Goal: Transaction & Acquisition: Purchase product/service

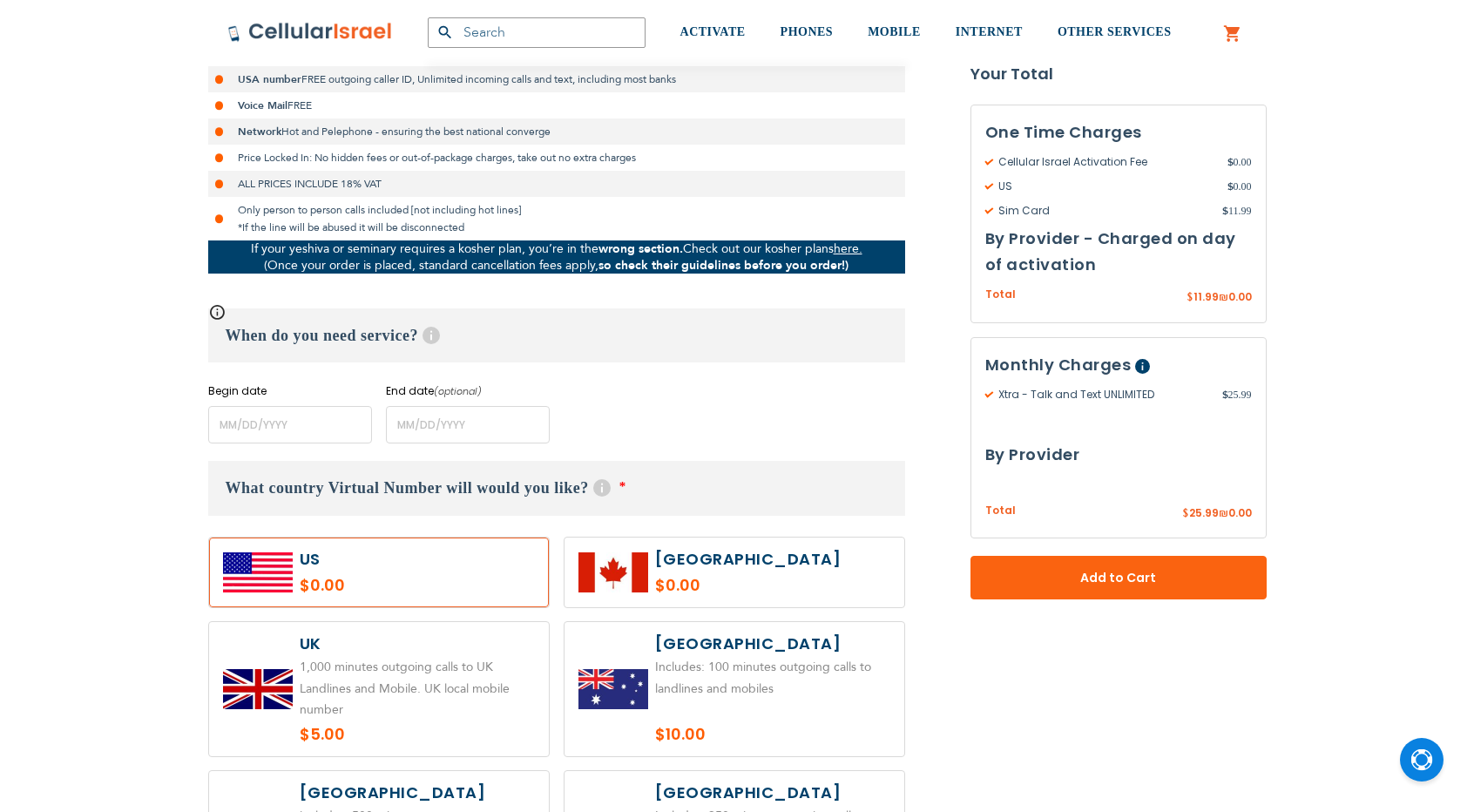
scroll to position [493, 0]
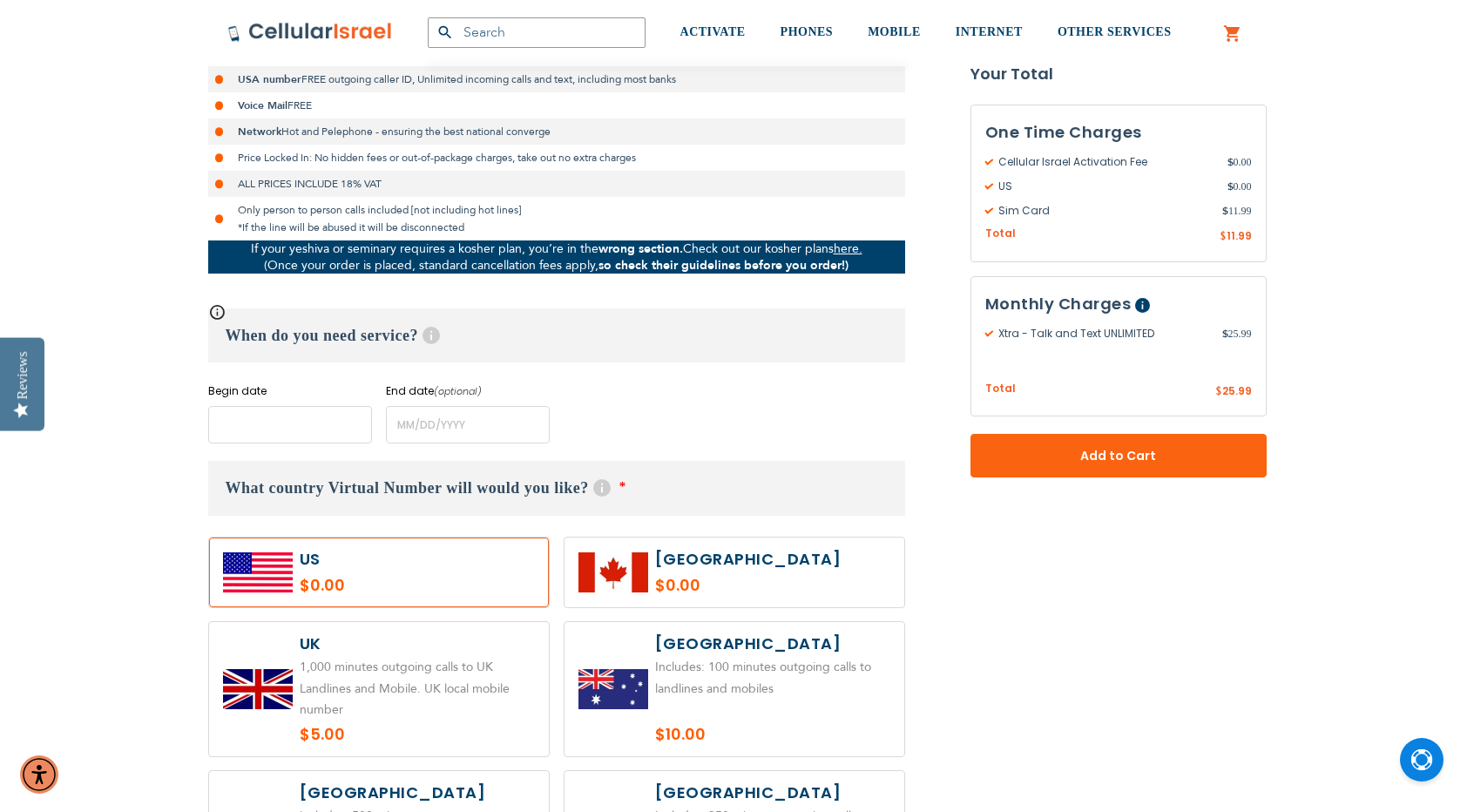
click at [283, 431] on input "name" at bounding box center [290, 424] width 164 height 37
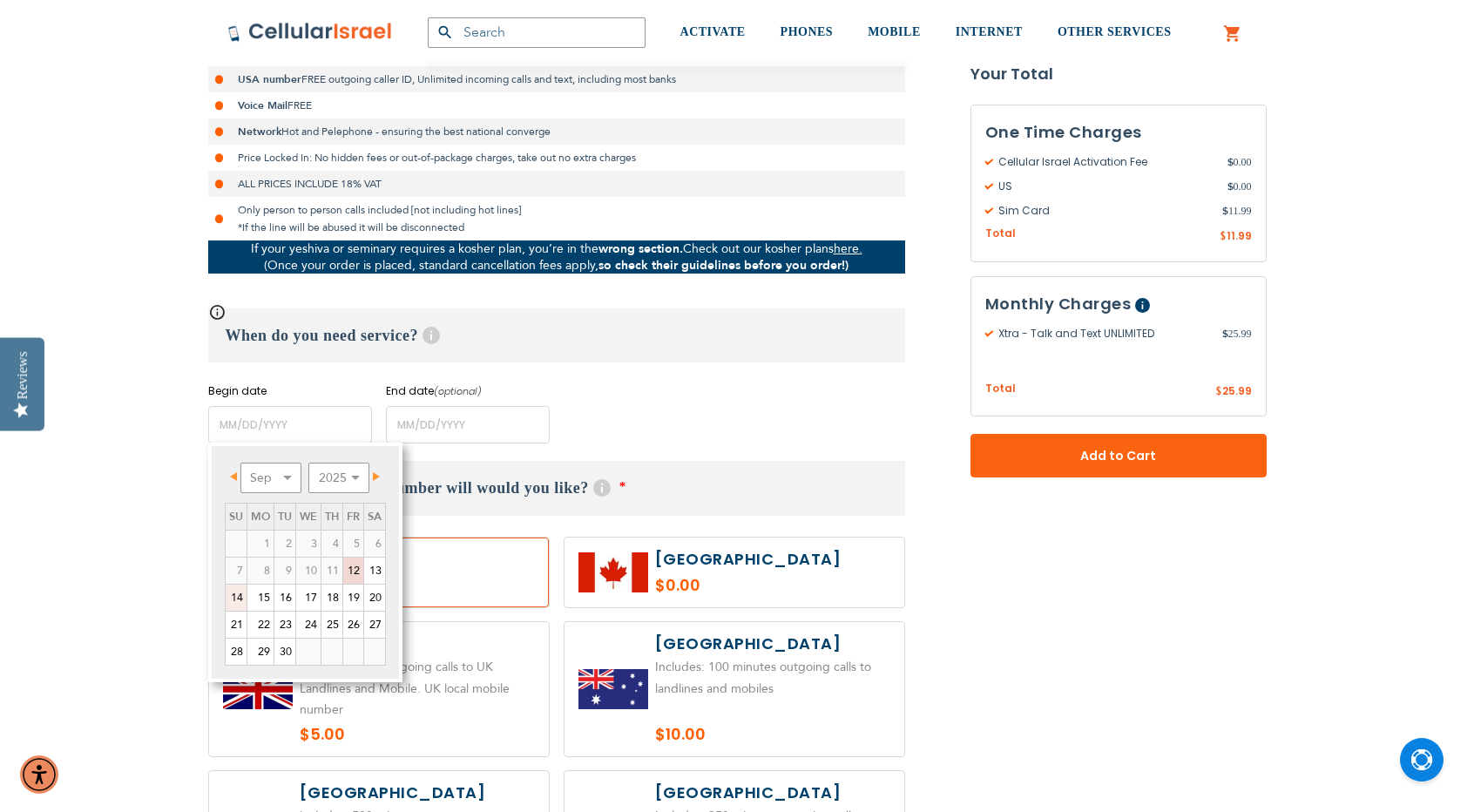
click at [239, 596] on link "14" at bounding box center [236, 597] width 21 height 26
type input "[DATE]"
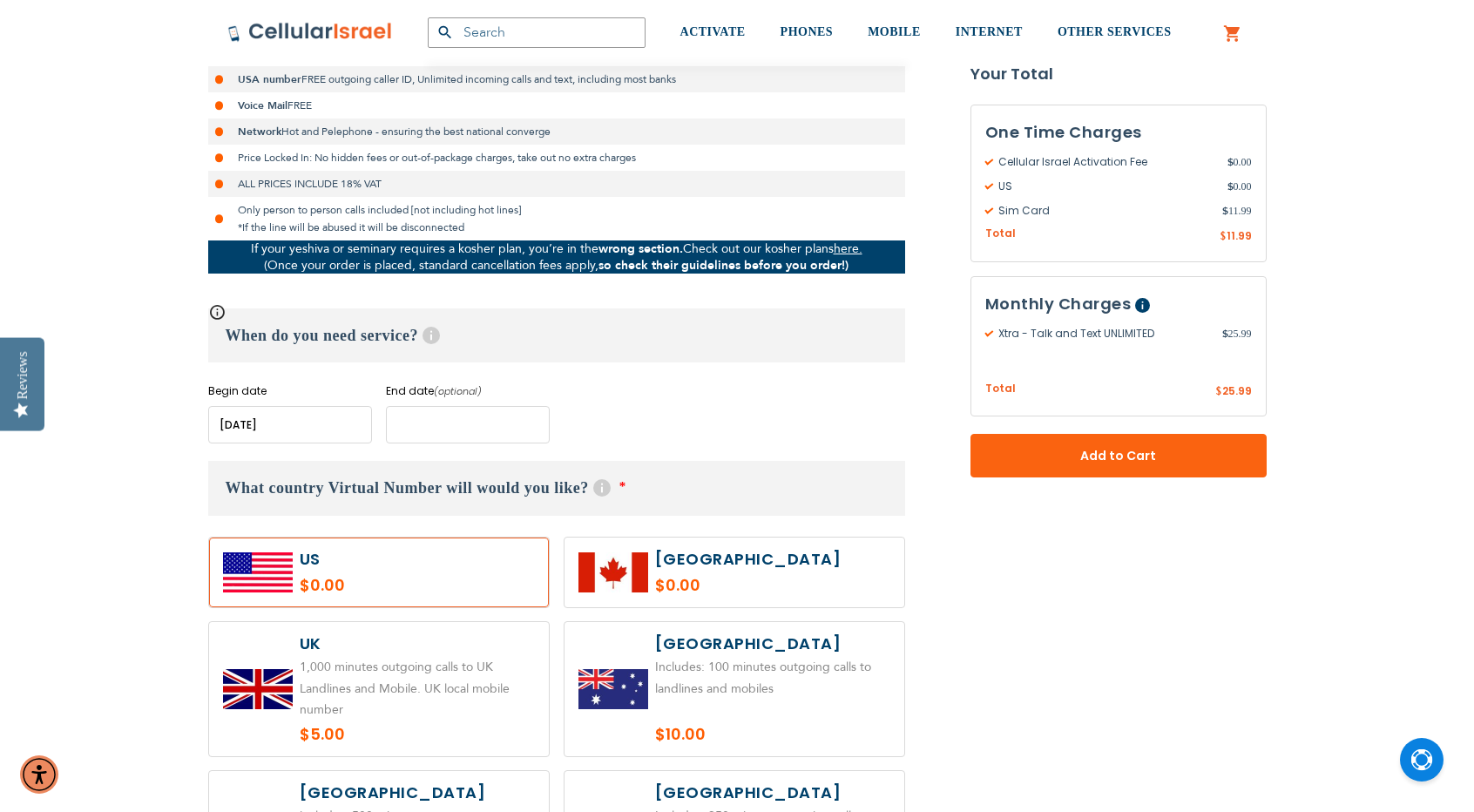
click at [421, 426] on input "name" at bounding box center [467, 424] width 164 height 37
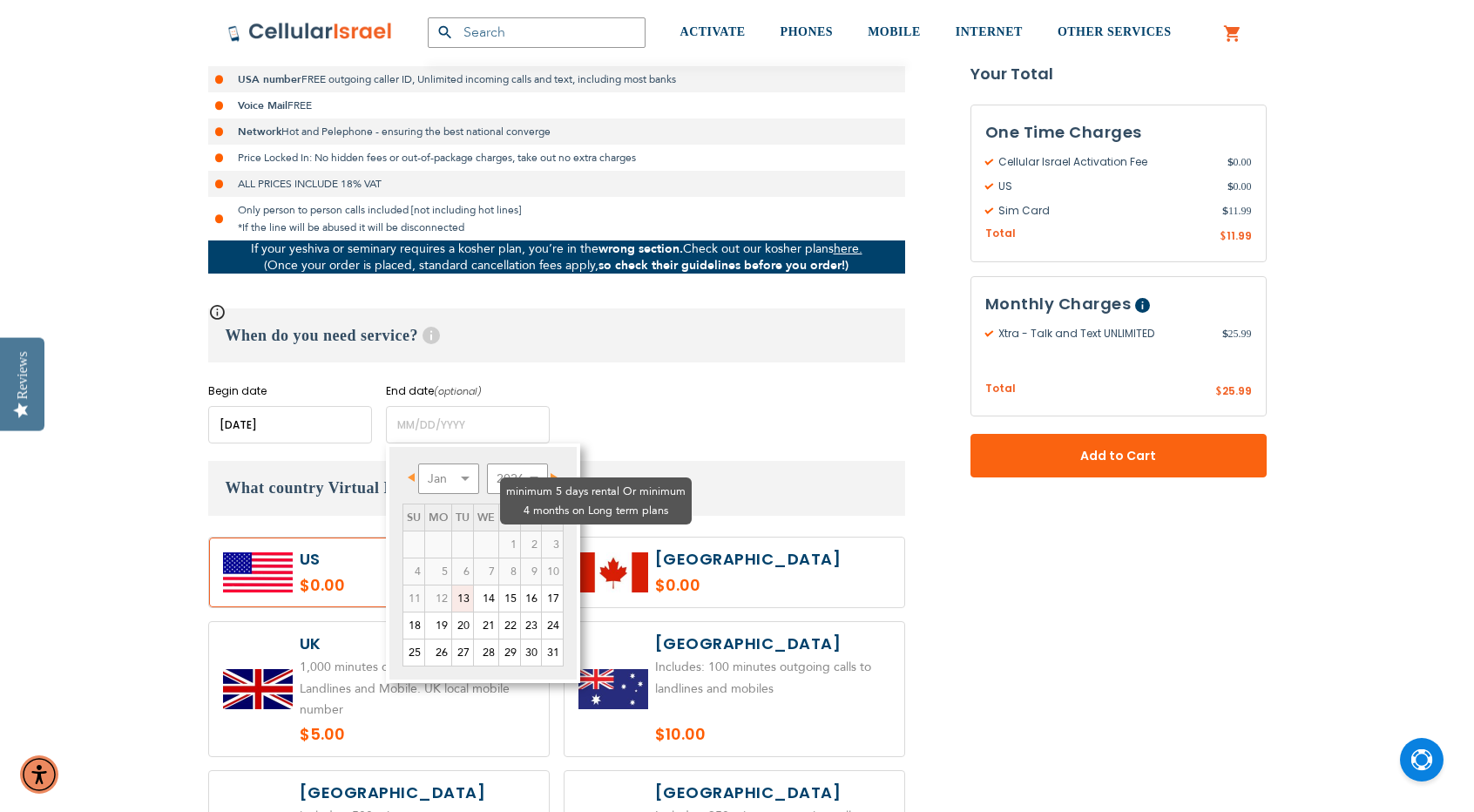
click at [551, 531] on td "3" at bounding box center [552, 544] width 22 height 27
click at [498, 531] on td "1" at bounding box center [509, 544] width 22 height 27
click at [455, 481] on select "Jan Feb Mar Apr May Jun [DATE] Aug Sep Oct Nov Dec" at bounding box center [449, 478] width 61 height 30
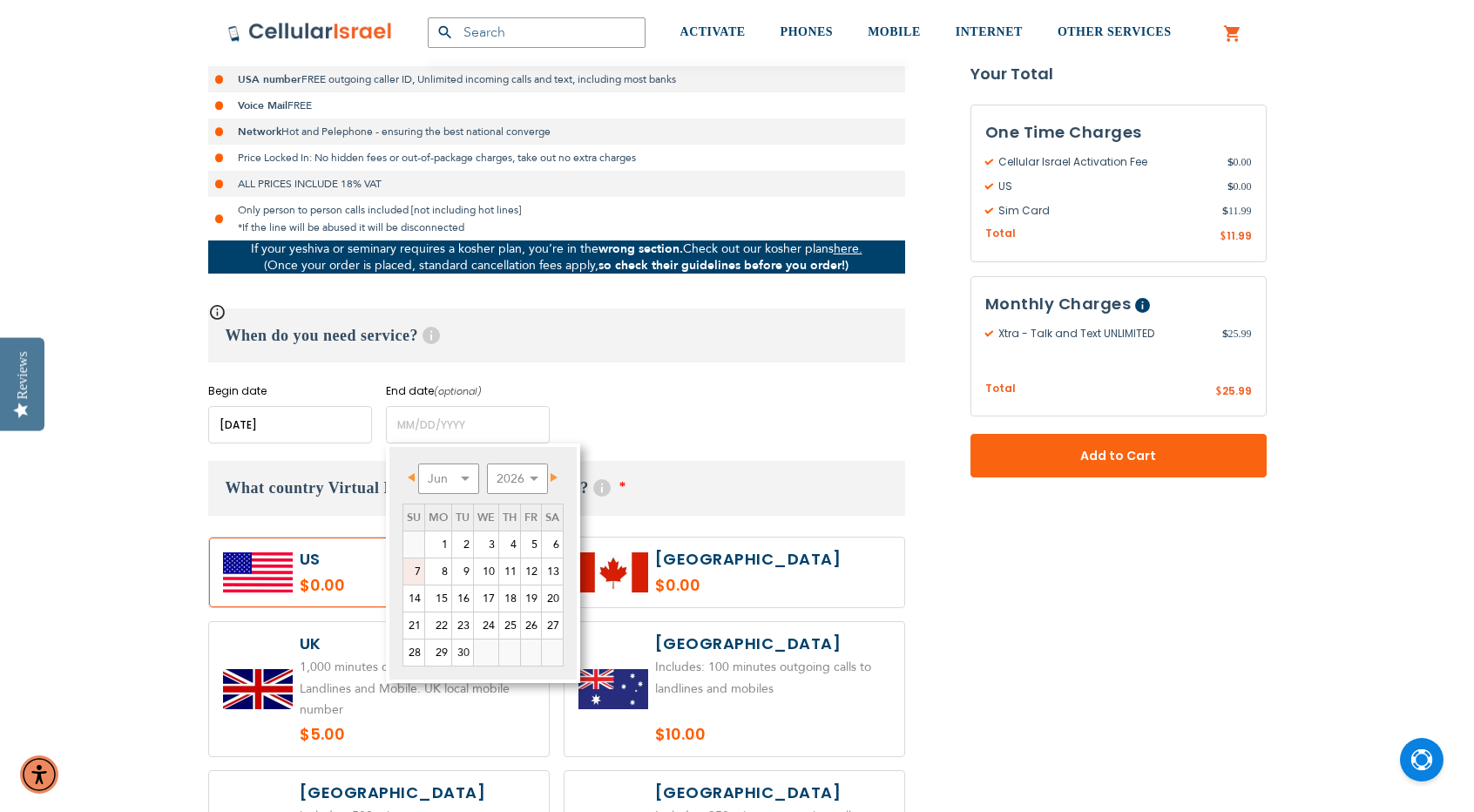
click at [420, 573] on link "7" at bounding box center [413, 571] width 21 height 26
type input "[DATE]"
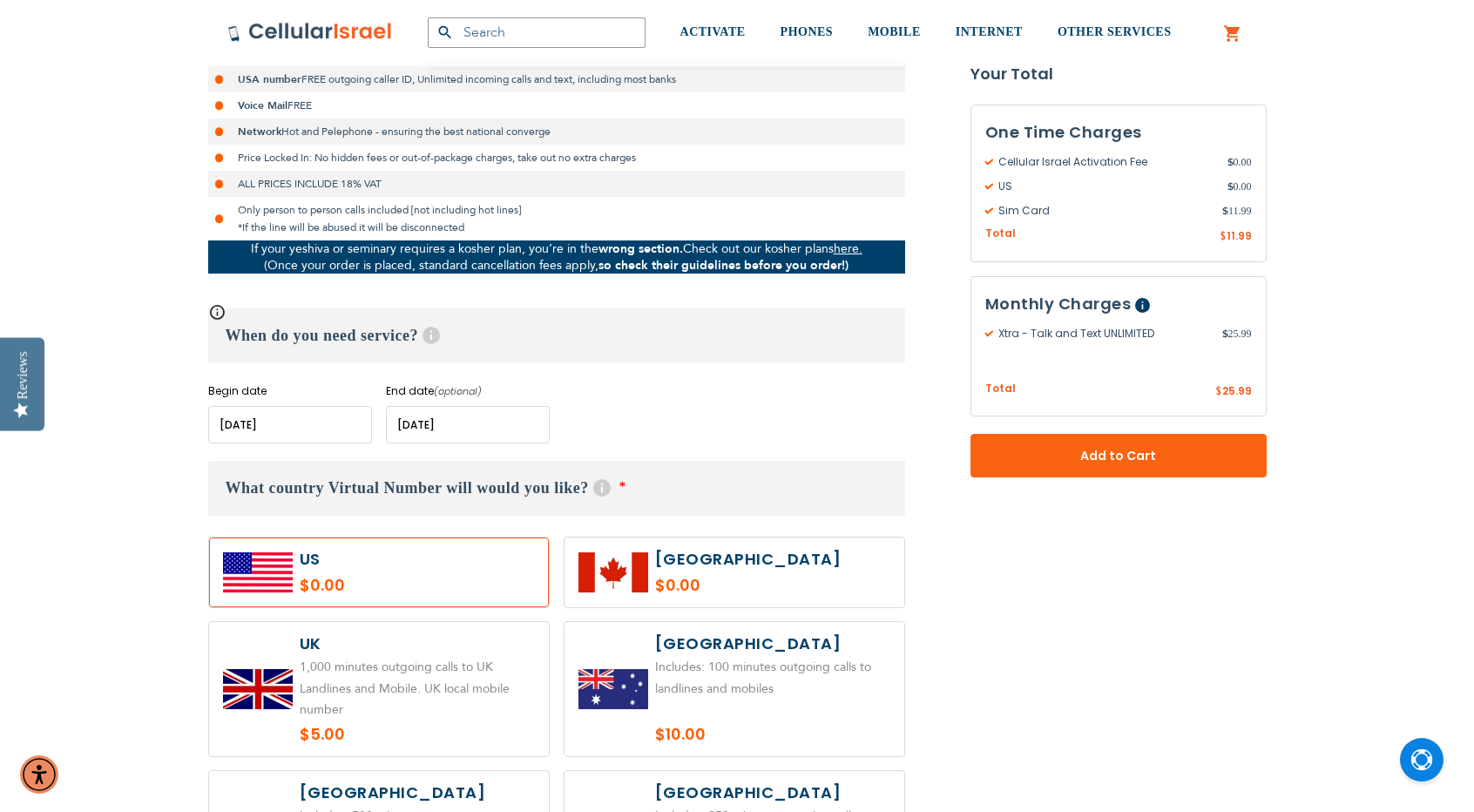
click at [369, 589] on label at bounding box center [379, 572] width 340 height 69
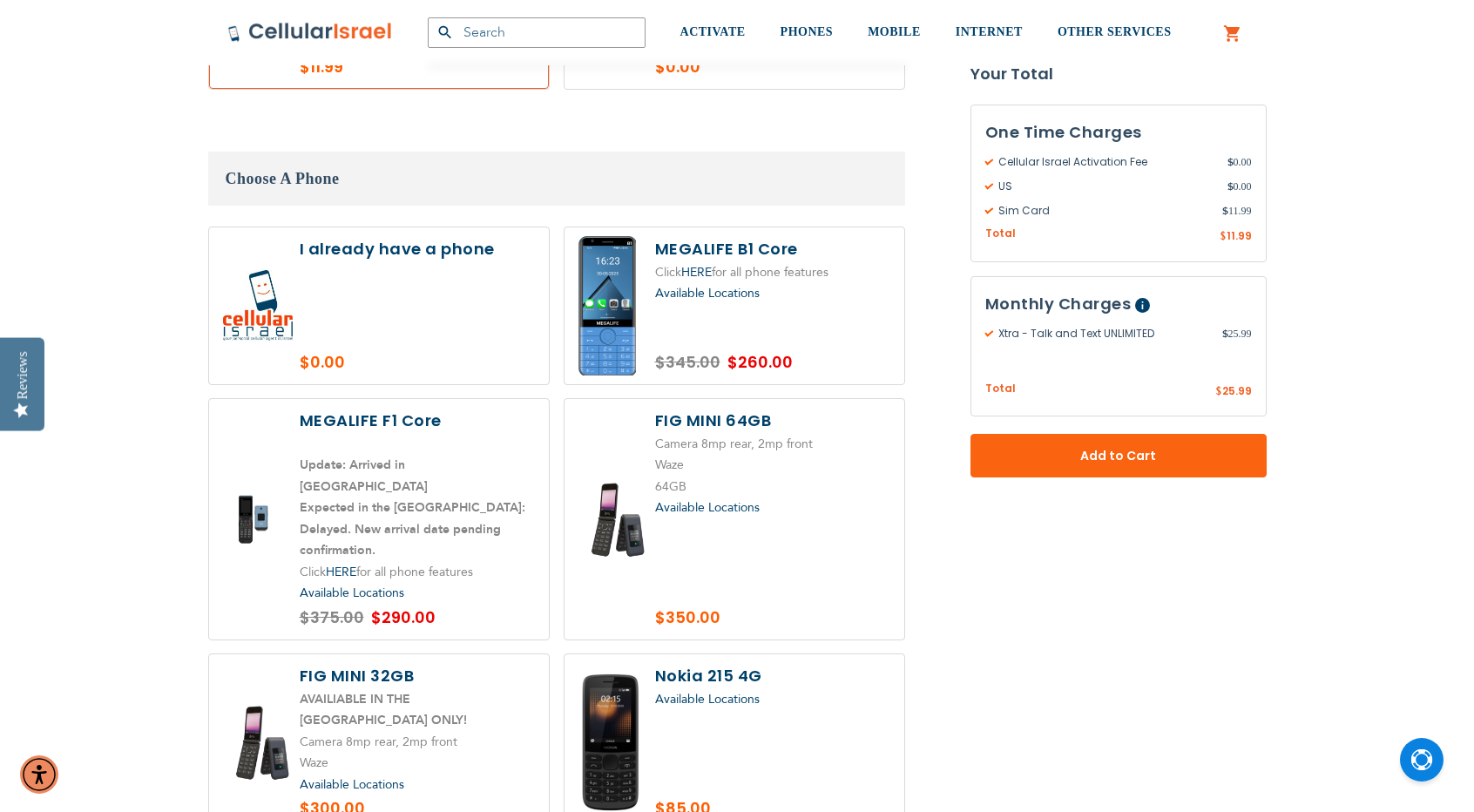
scroll to position [1866, 0]
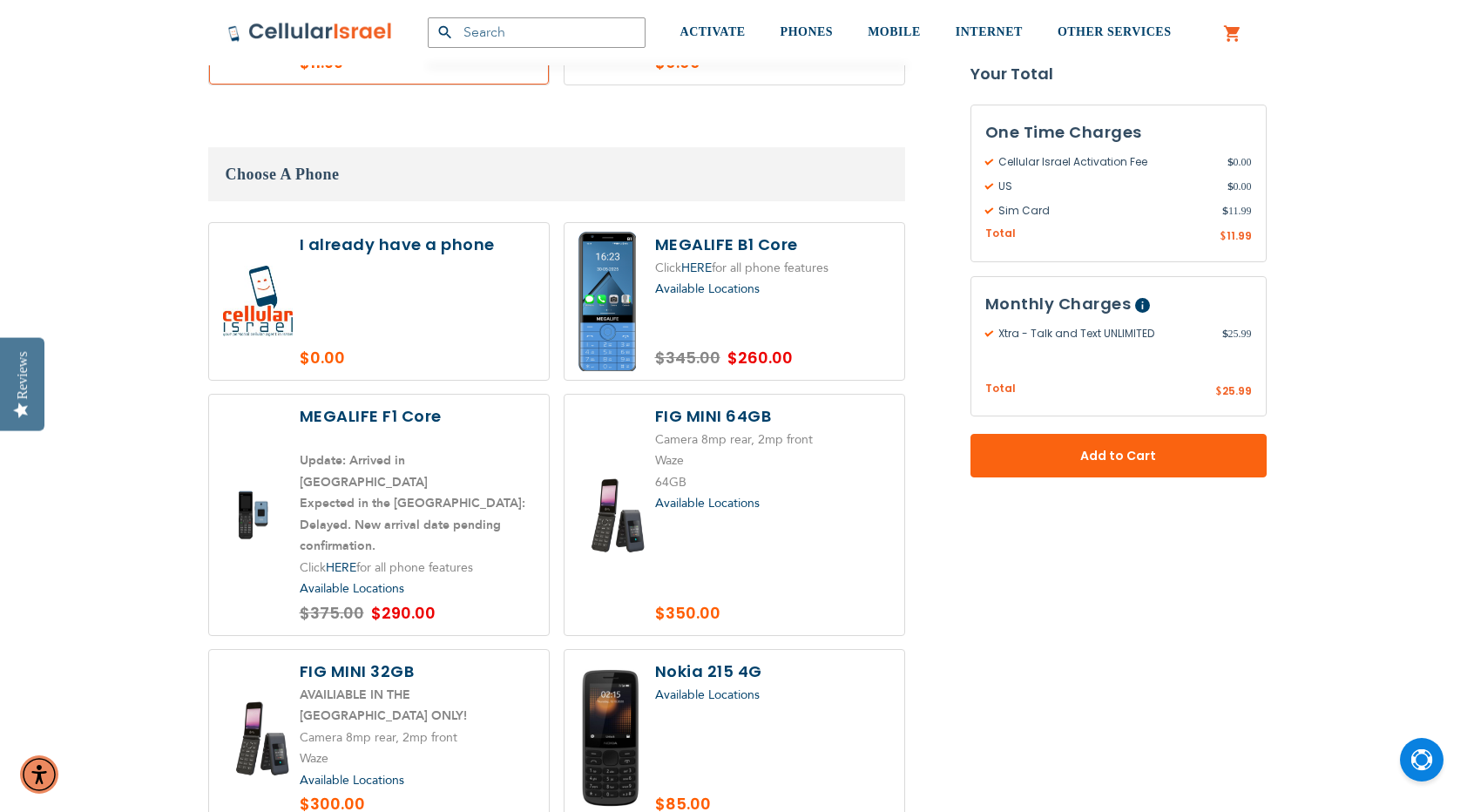
click at [721, 649] on label at bounding box center [735, 738] width 340 height 177
radio input "true"
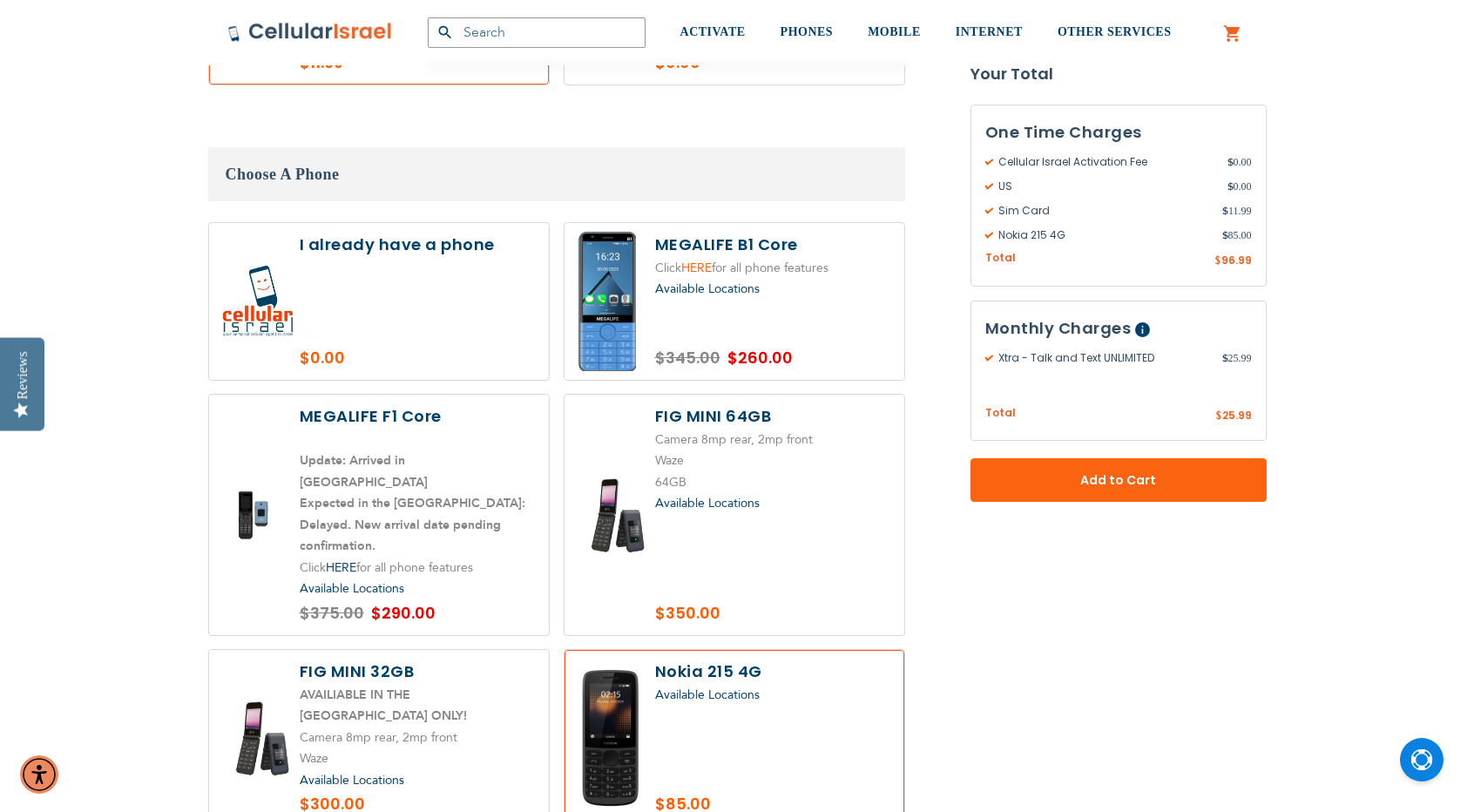
click at [702, 259] on link "HERE" at bounding box center [696, 268] width 30 height 16
click at [690, 280] on span "Available Locations" at bounding box center [707, 289] width 104 height 16
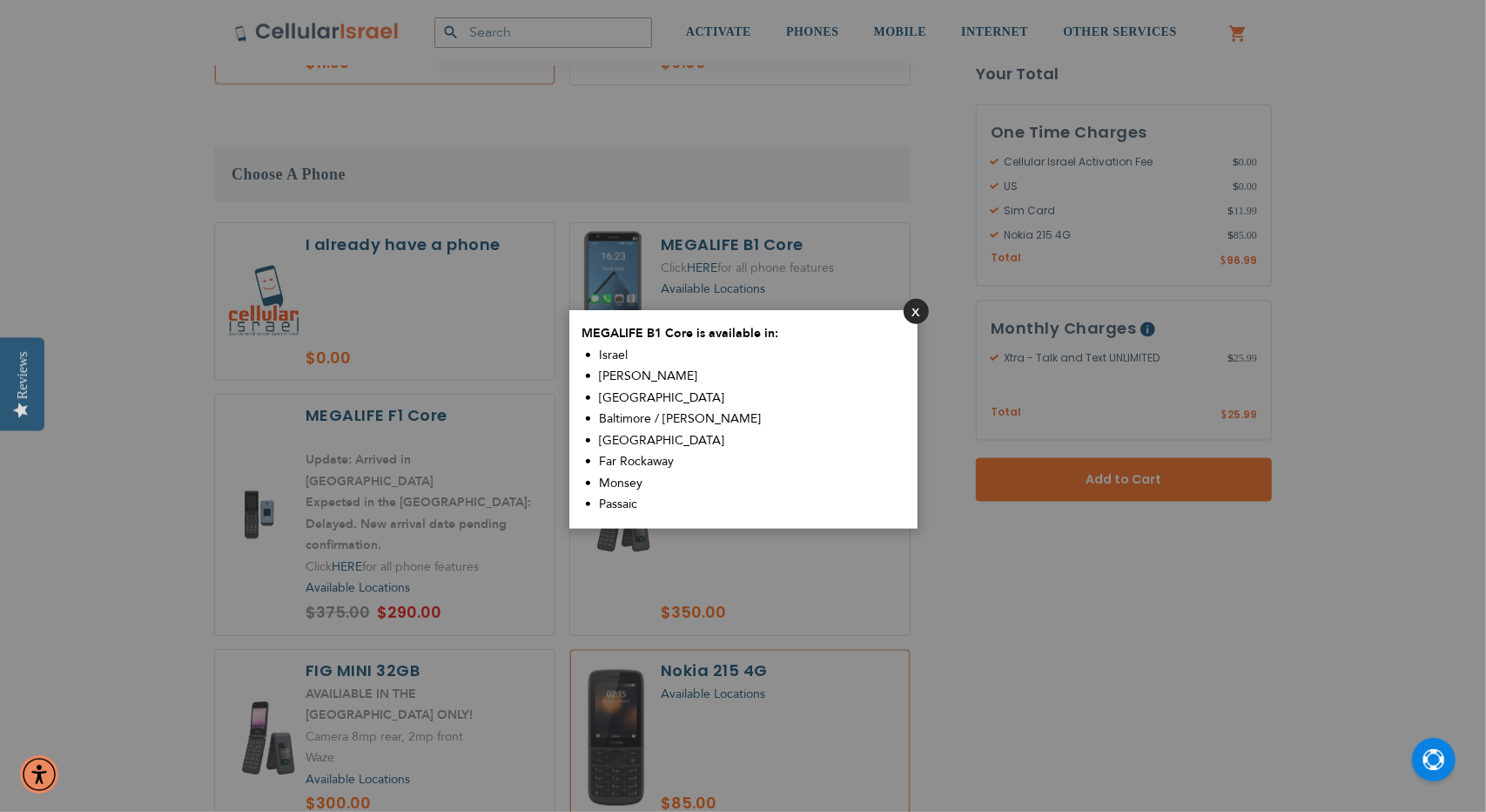
click at [918, 318] on button "Close" at bounding box center [917, 311] width 26 height 26
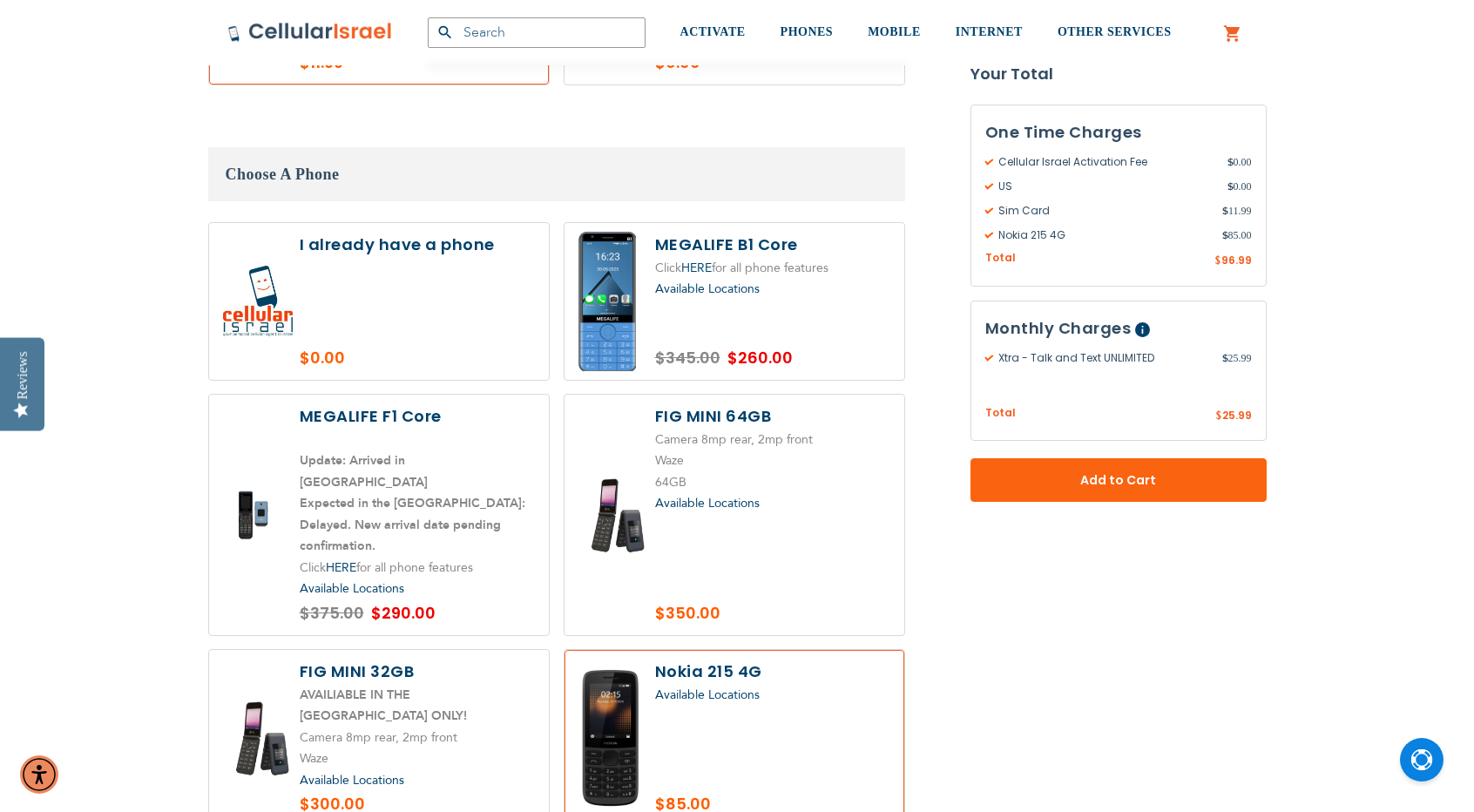
click at [628, 264] on label at bounding box center [735, 301] width 340 height 157
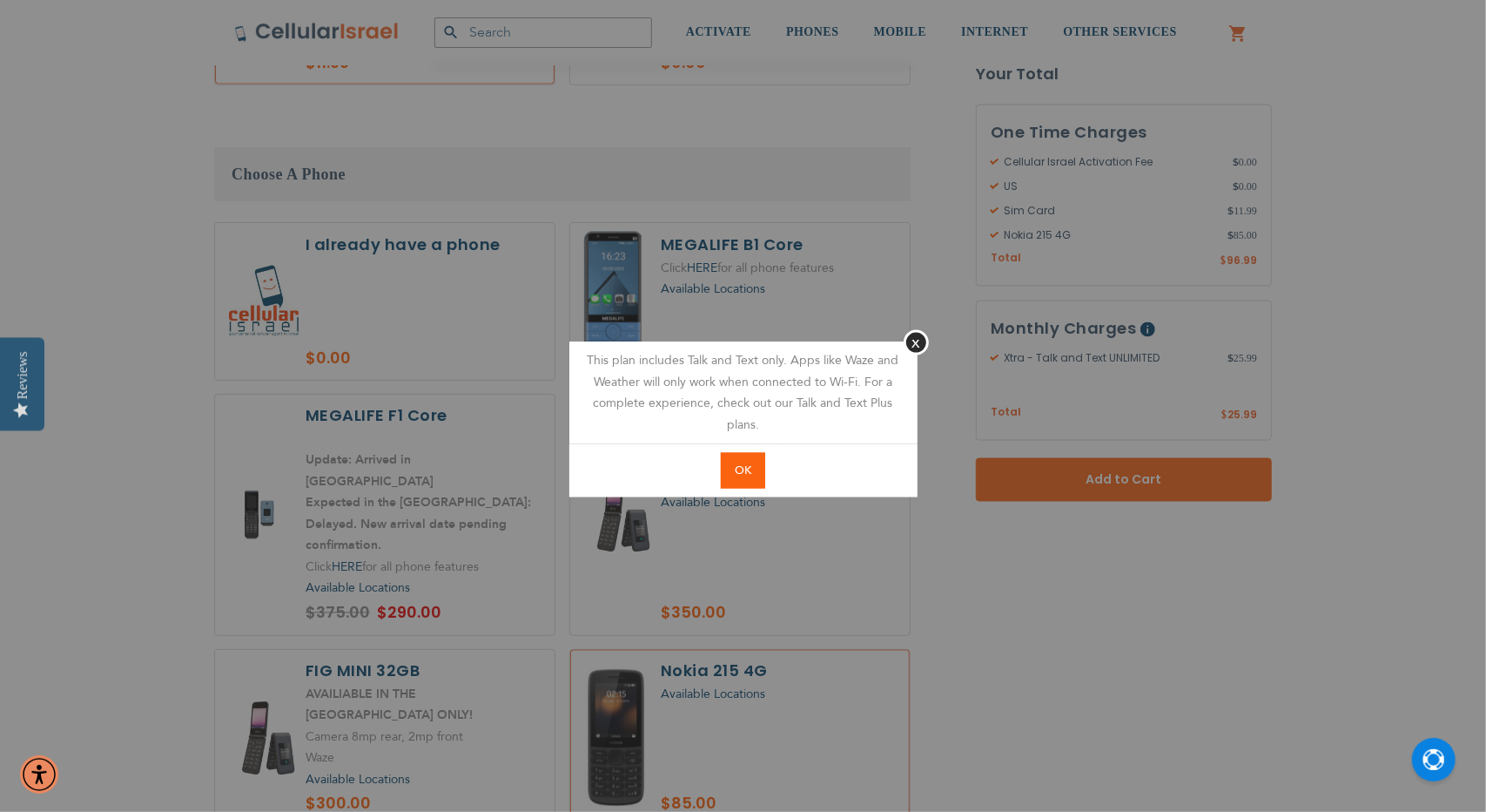
click at [749, 475] on span "OK" at bounding box center [743, 469] width 16 height 16
radio input "true"
